Goal: Information Seeking & Learning: Learn about a topic

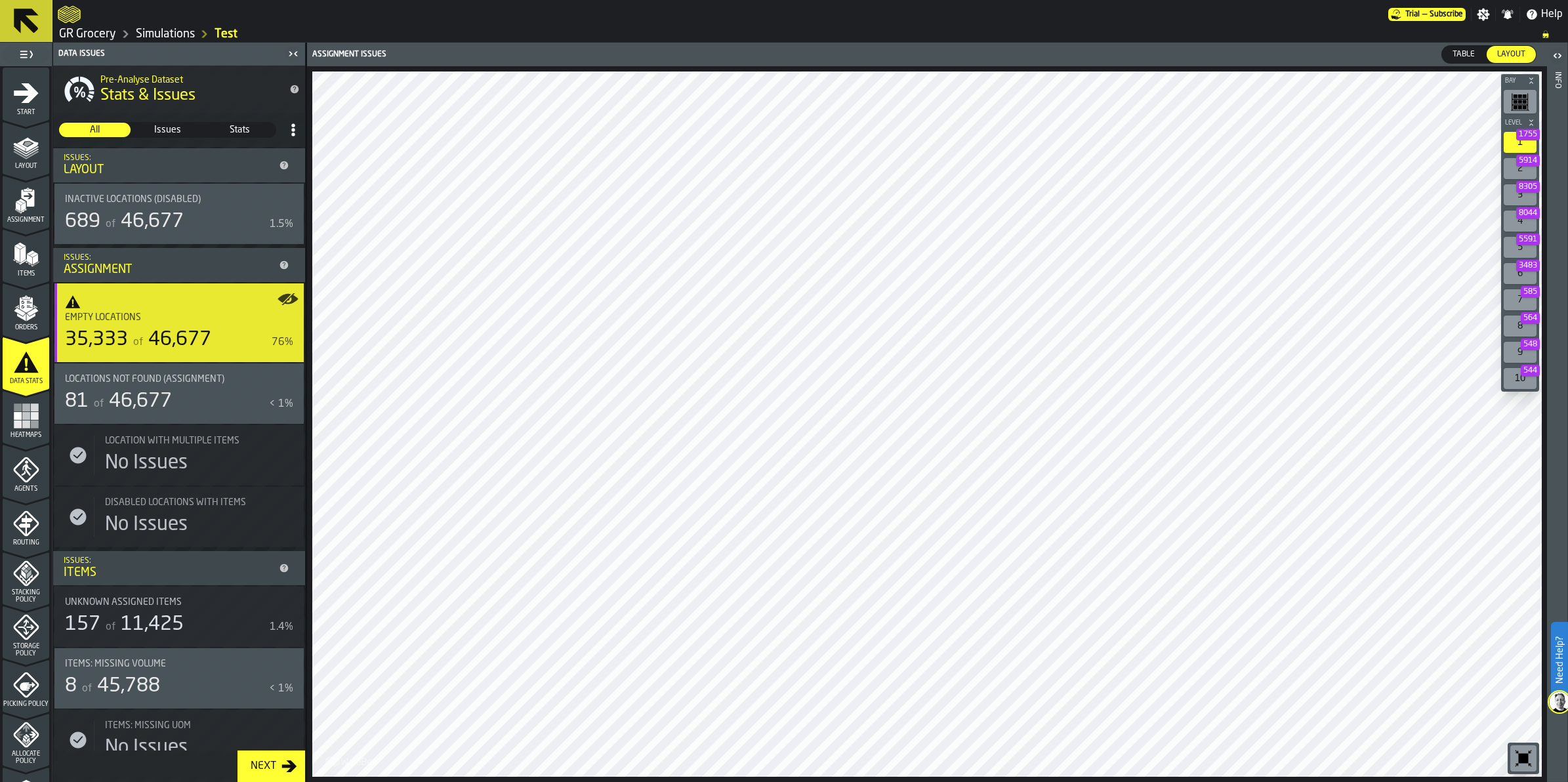
click at [25, 428] on icon "menu Heatmaps" at bounding box center [26, 415] width 26 height 26
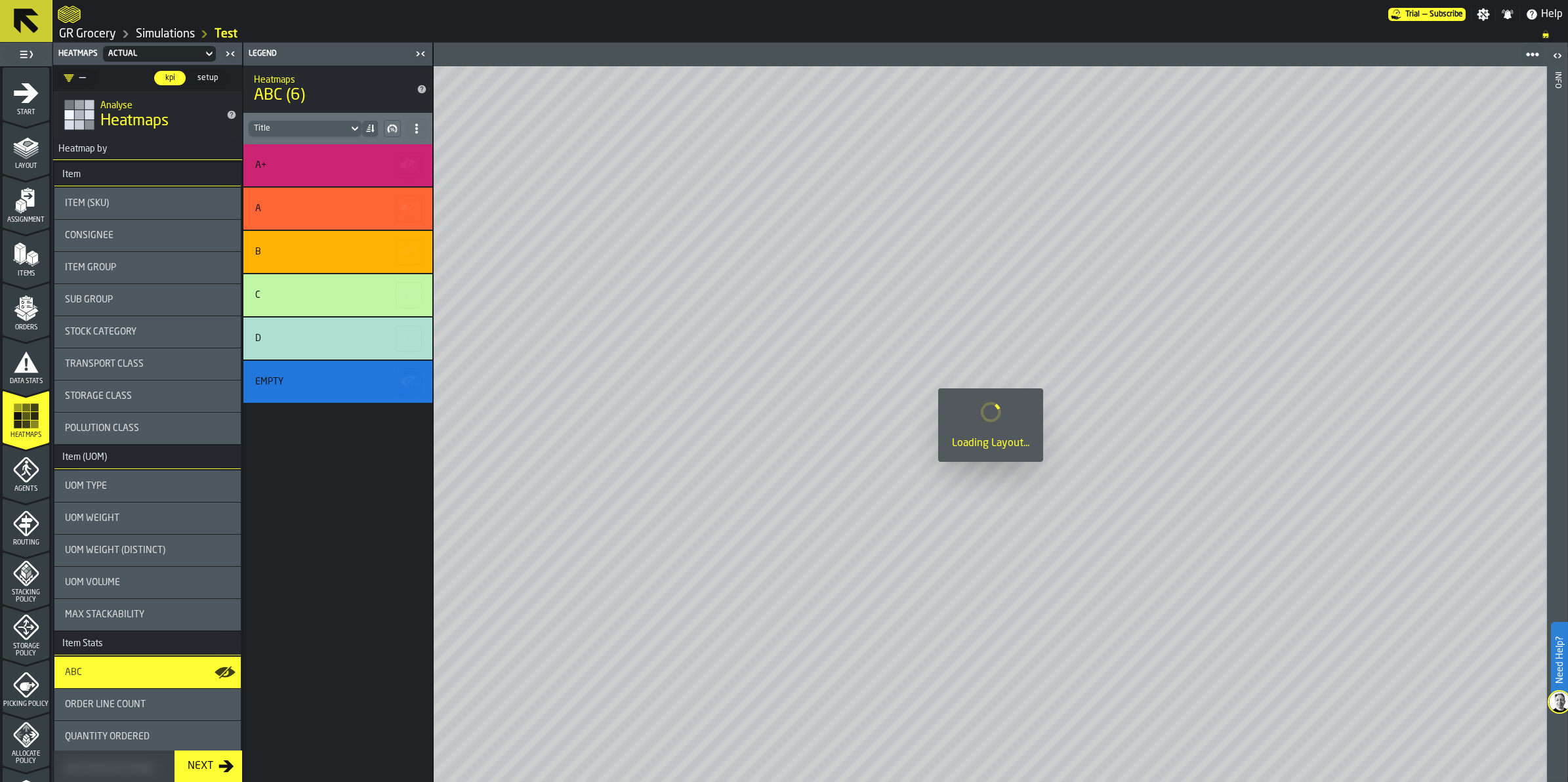
scroll to position [328, 0]
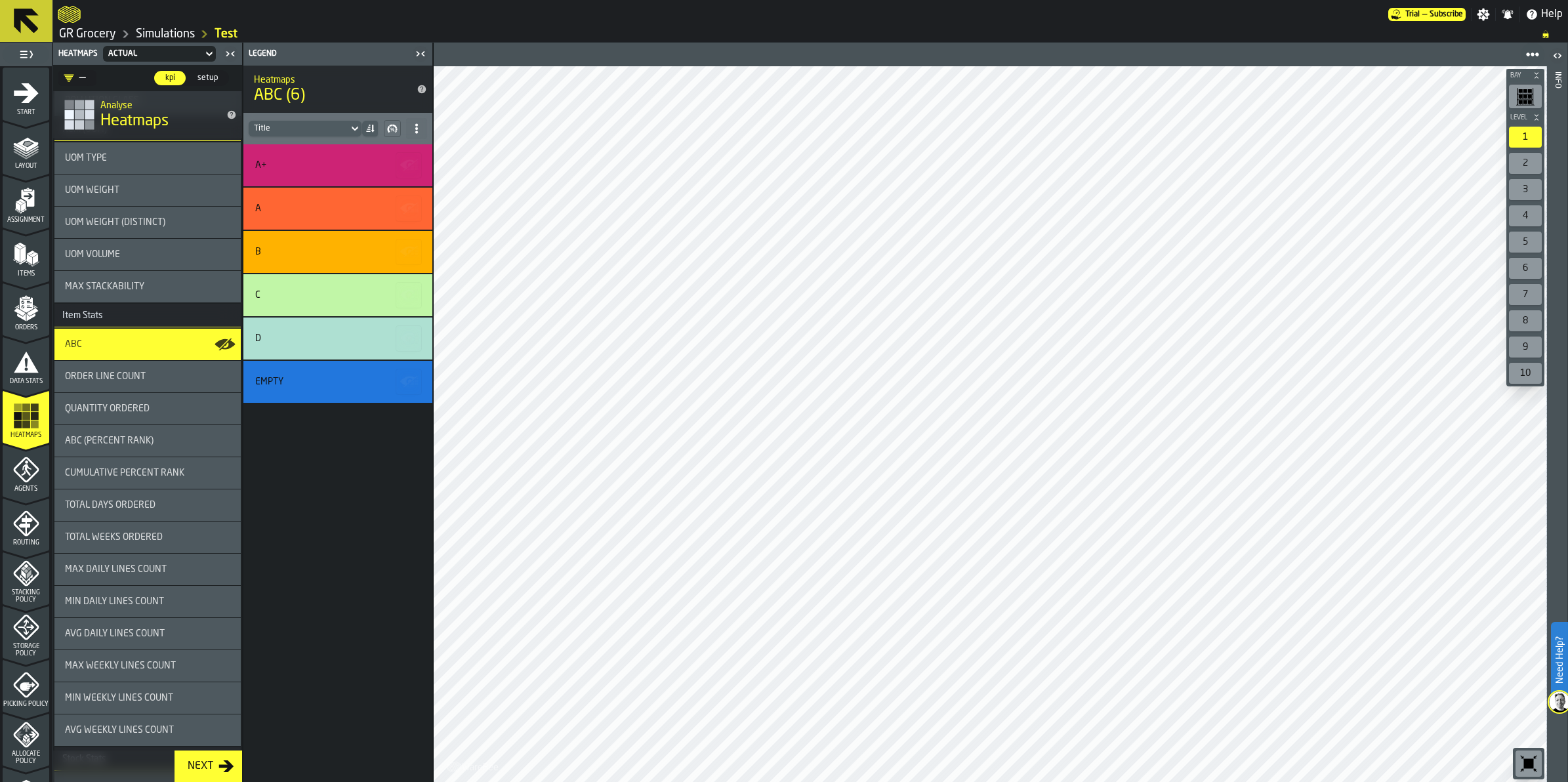
click at [8, 464] on div "Agents" at bounding box center [25, 474] width 46 height 36
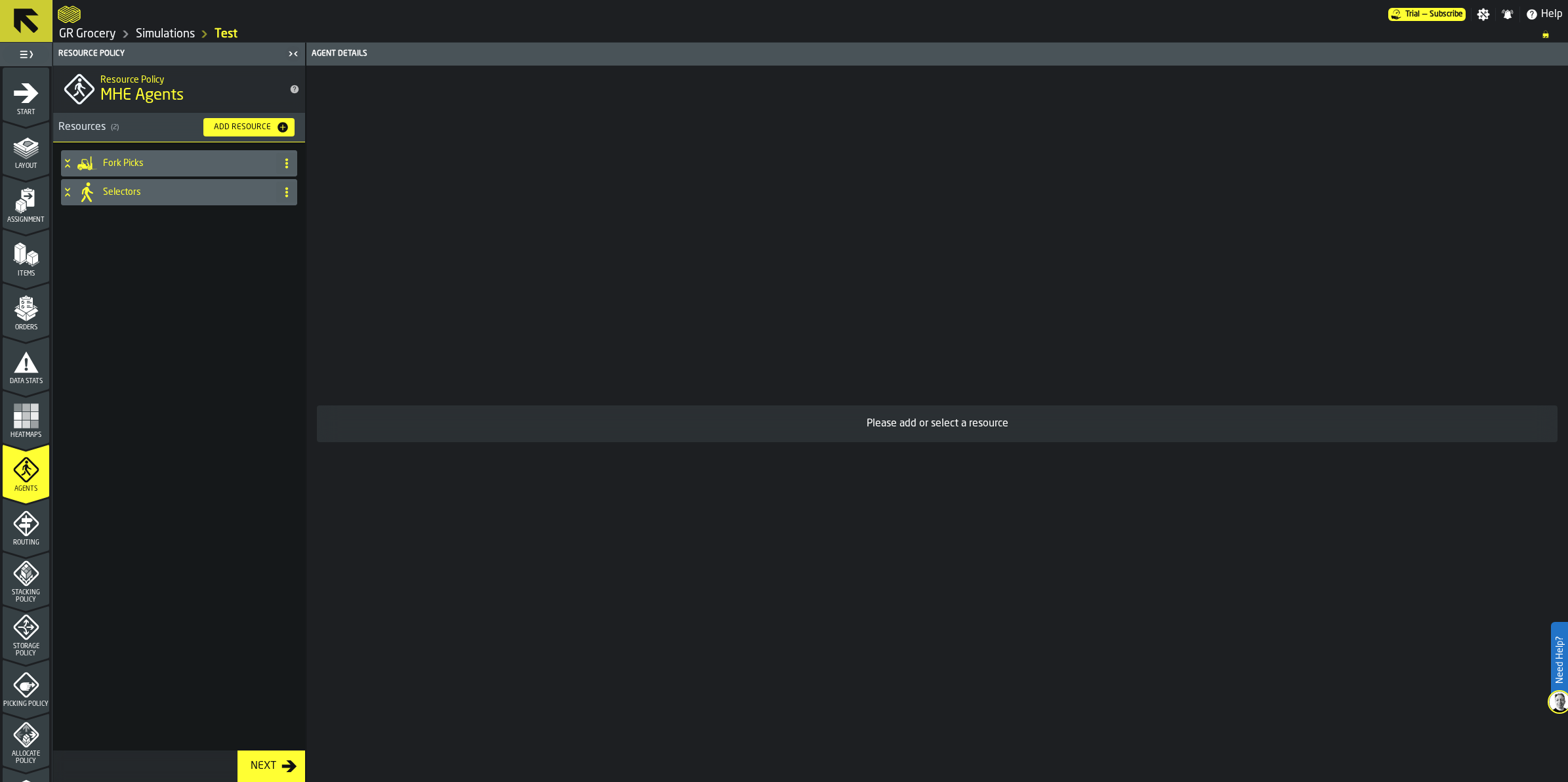
click at [116, 162] on h4 "Fork Picks" at bounding box center [186, 163] width 168 height 10
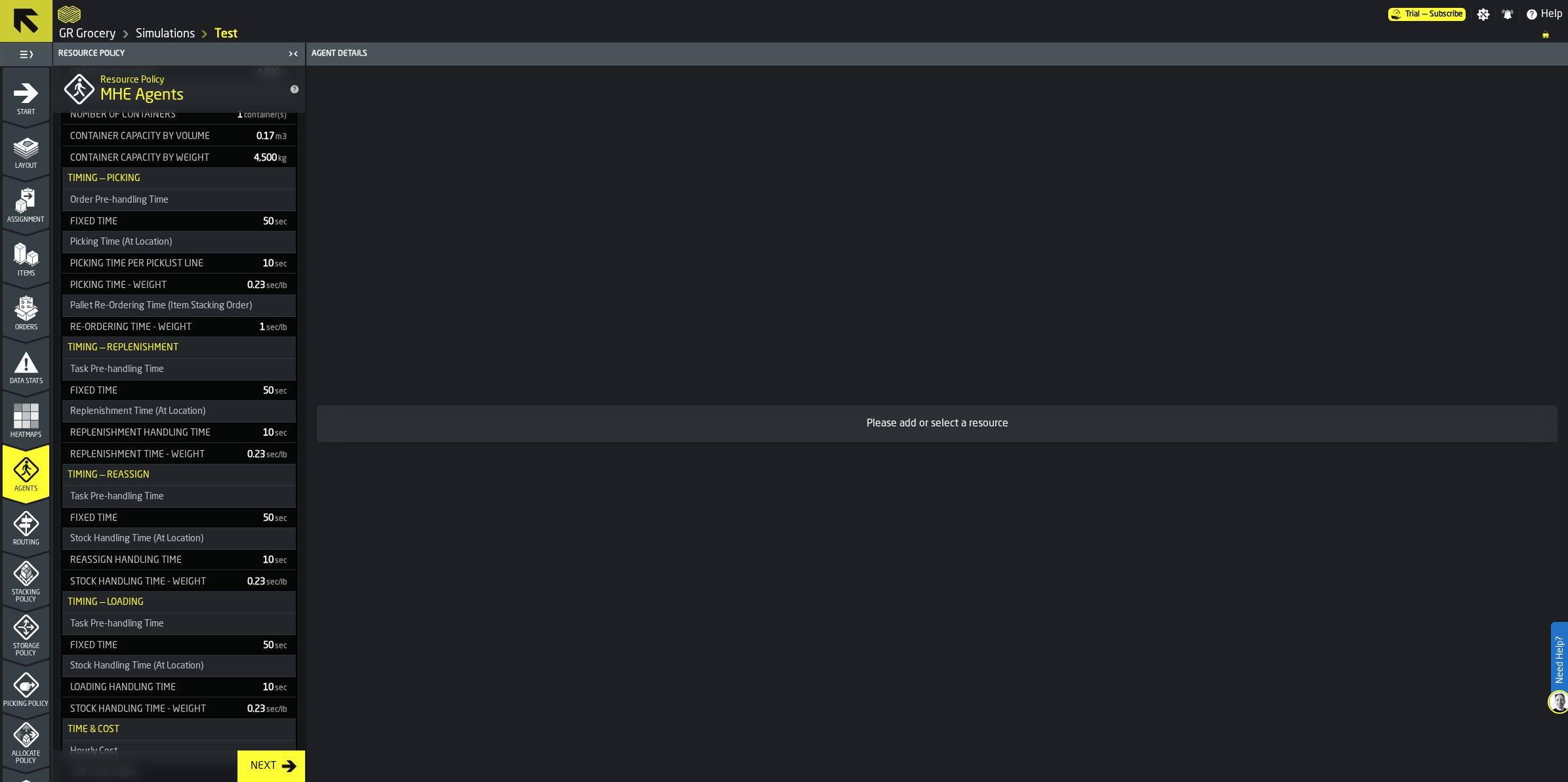
scroll to position [520, 0]
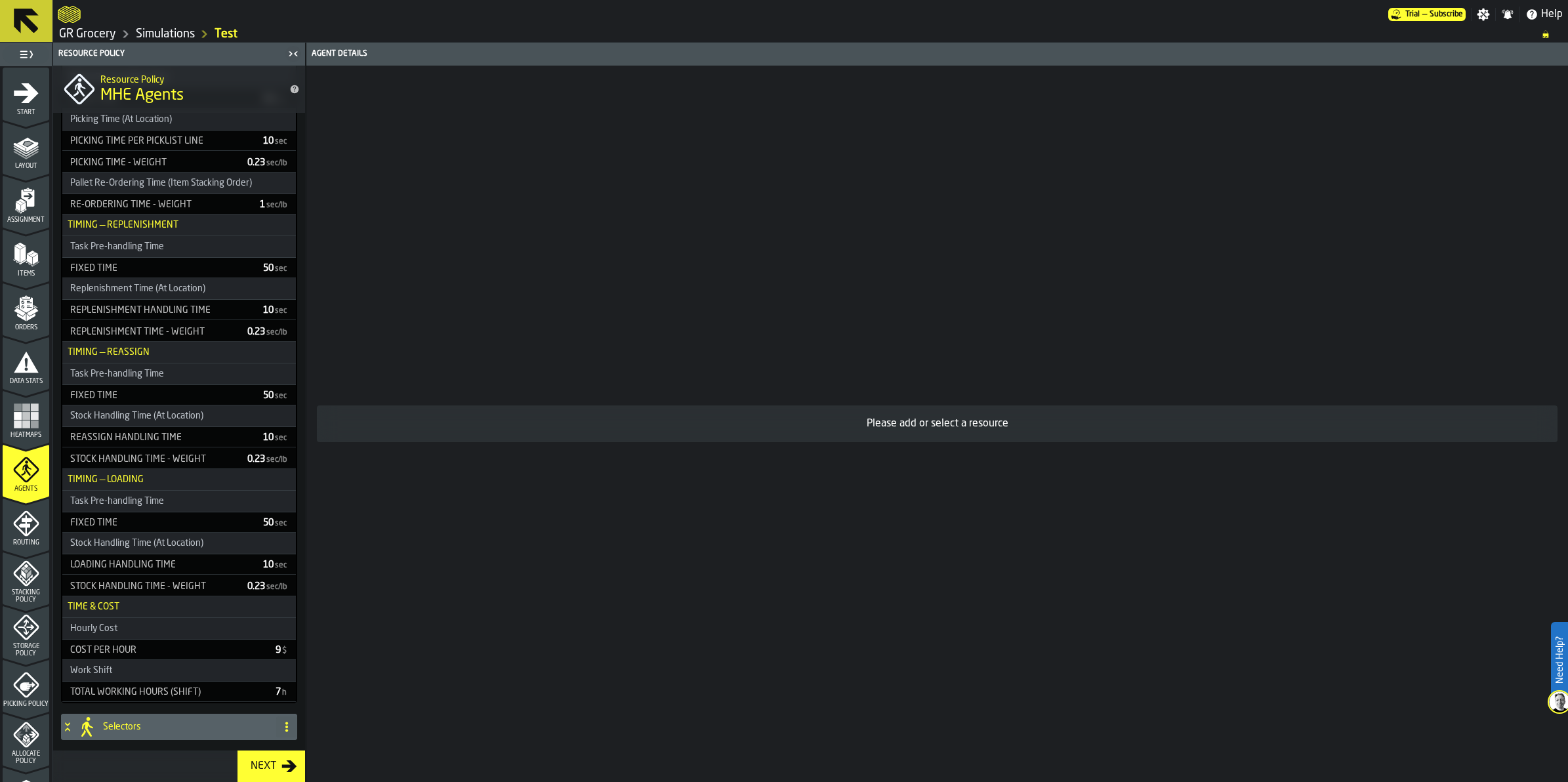
click at [26, 527] on icon "menu Routing" at bounding box center [26, 523] width 26 height 26
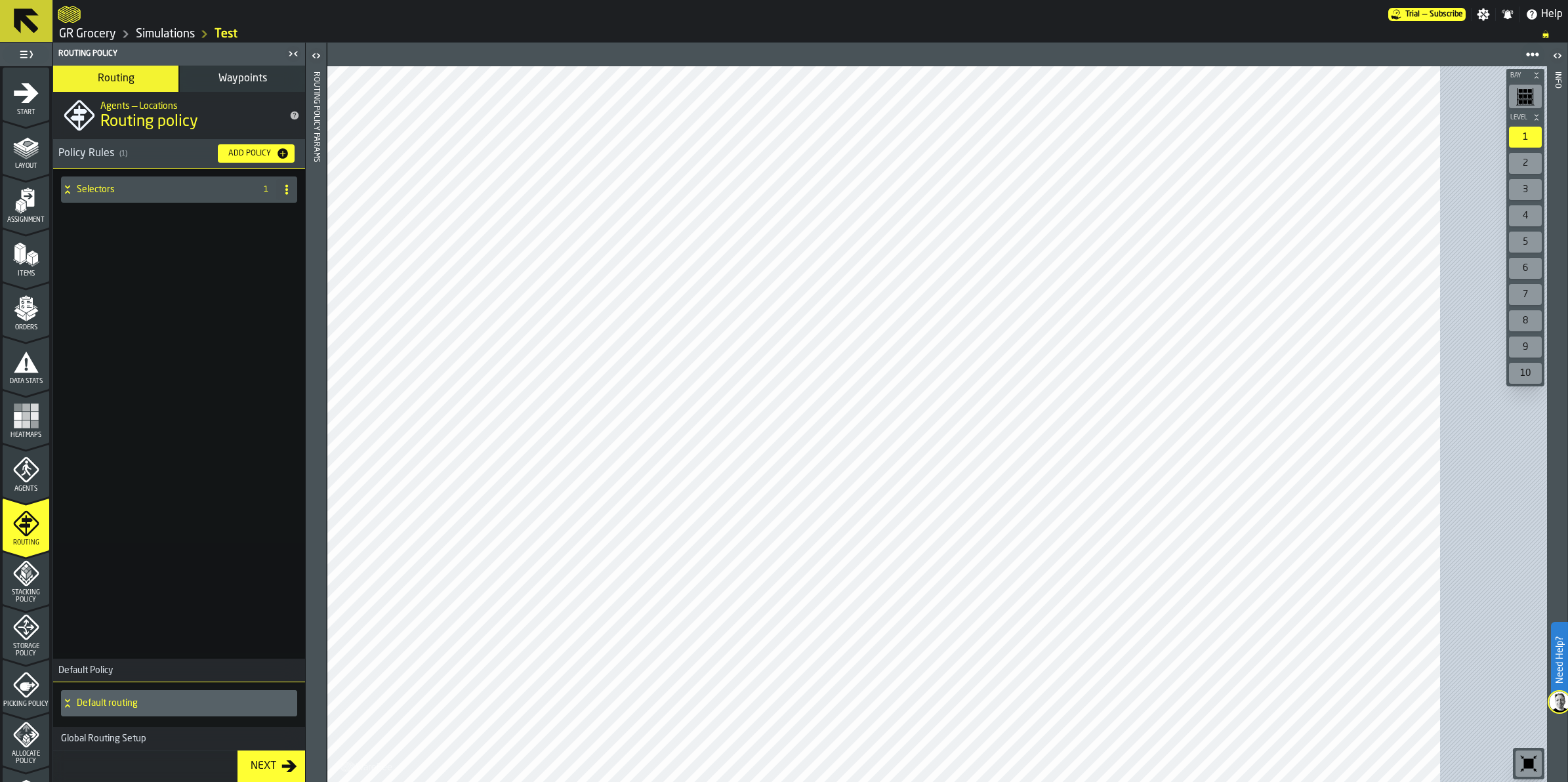
click at [19, 585] on icon "menu Stacking Policy" at bounding box center [26, 573] width 26 height 26
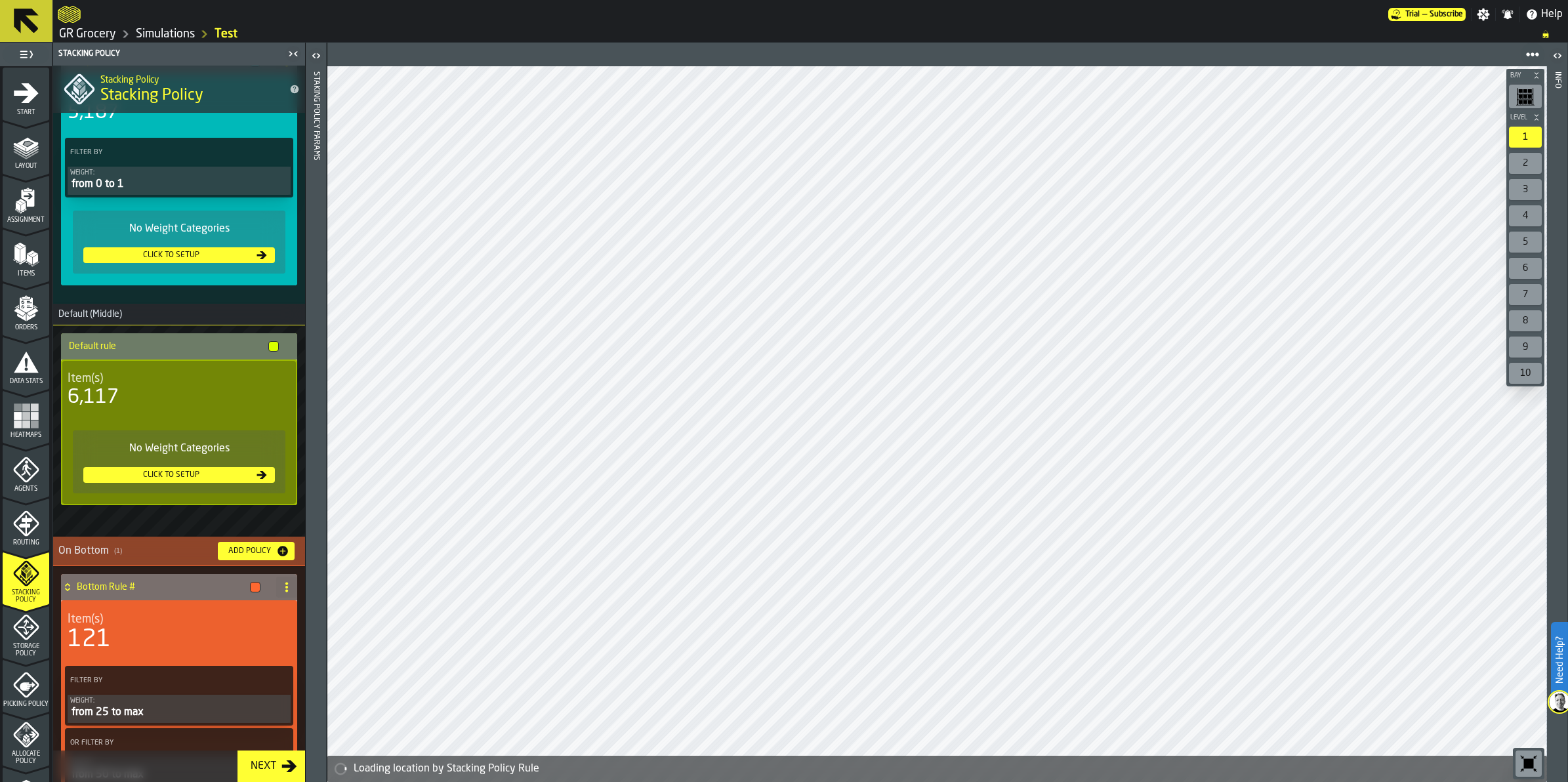
scroll to position [246, 0]
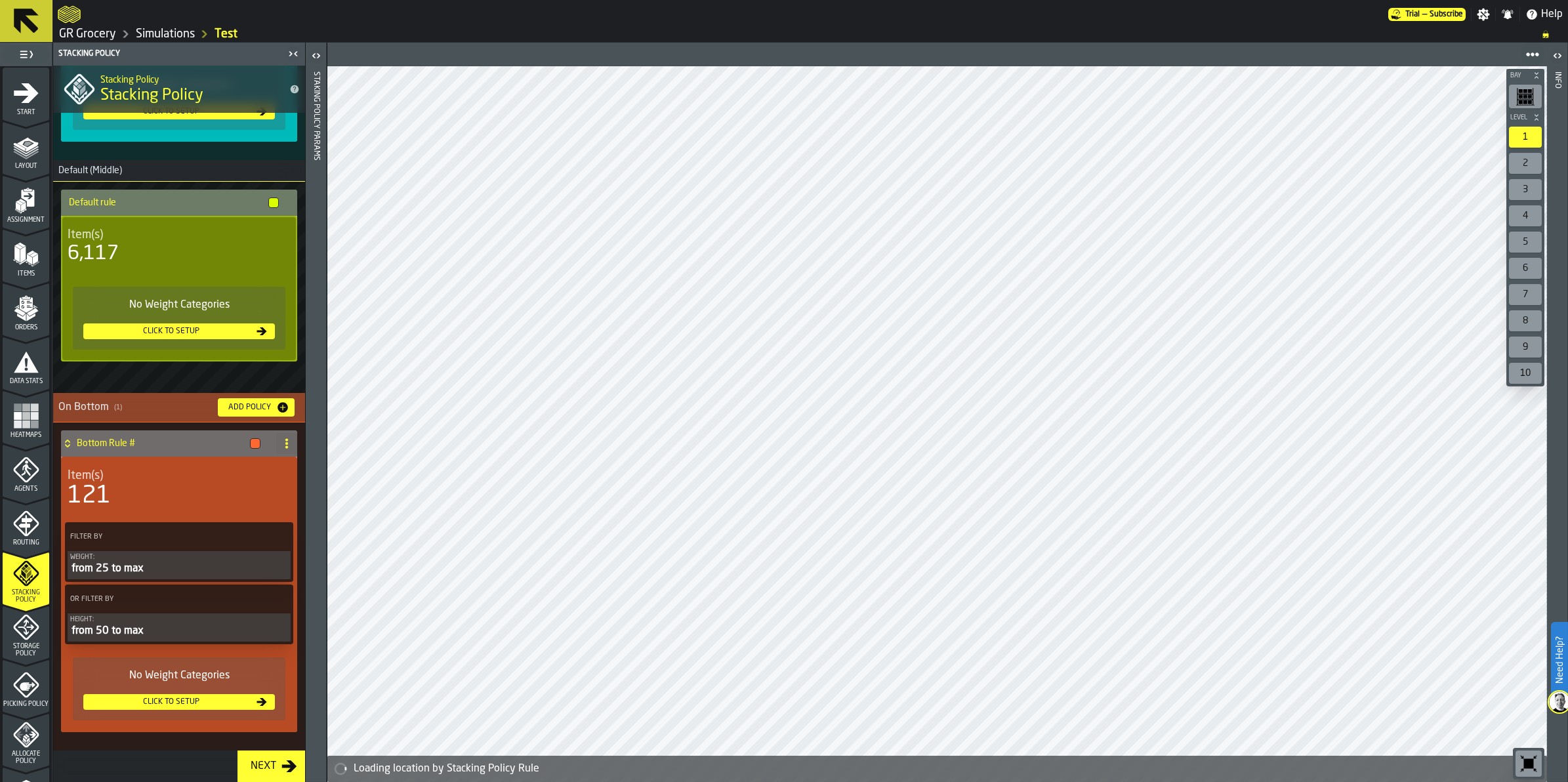
click at [26, 635] on icon "menu Storage Policy" at bounding box center [26, 627] width 26 height 26
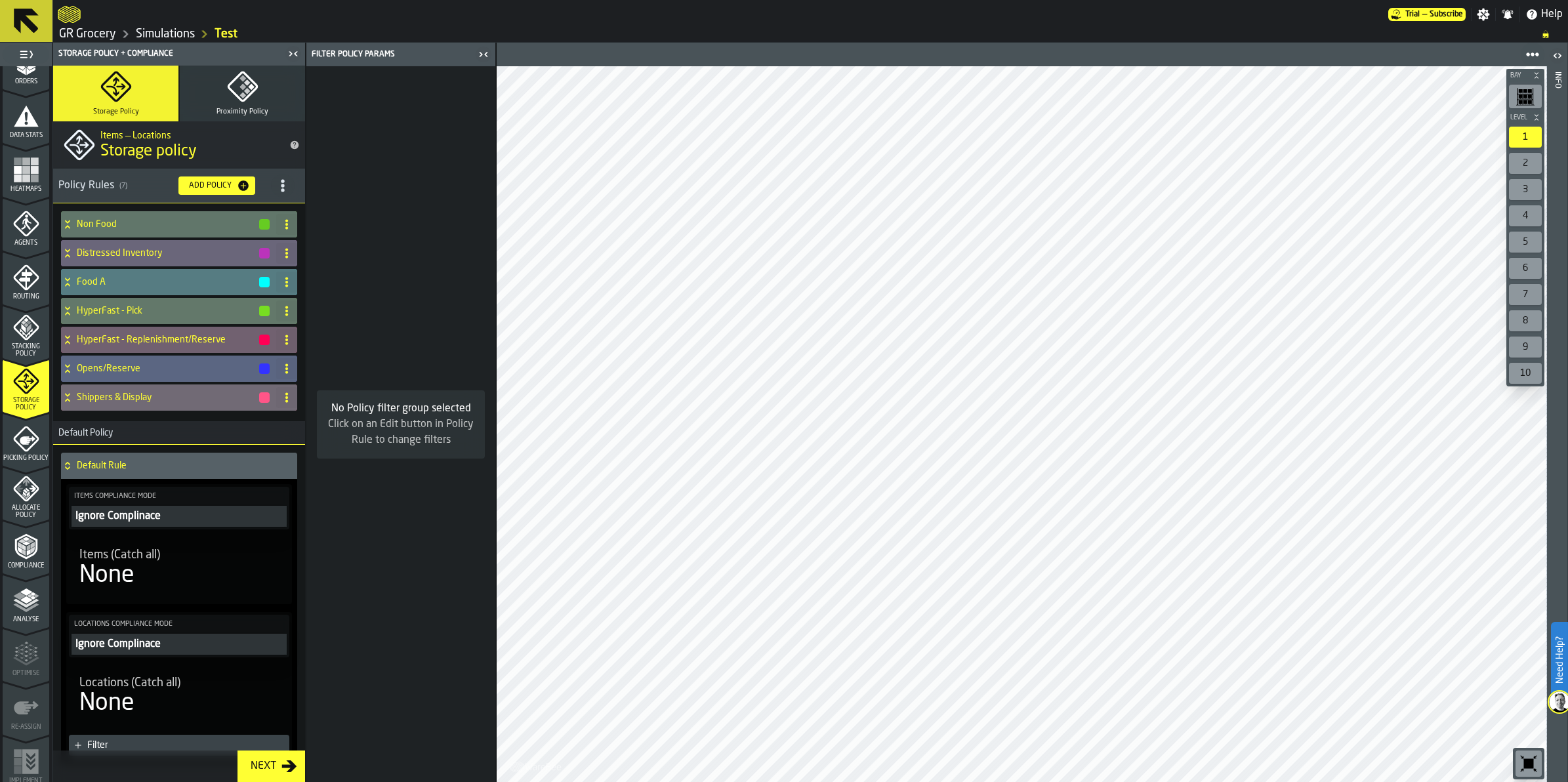
click at [19, 455] on span "Picking Policy" at bounding box center [25, 458] width 46 height 8
